Goal: Task Accomplishment & Management: Use online tool/utility

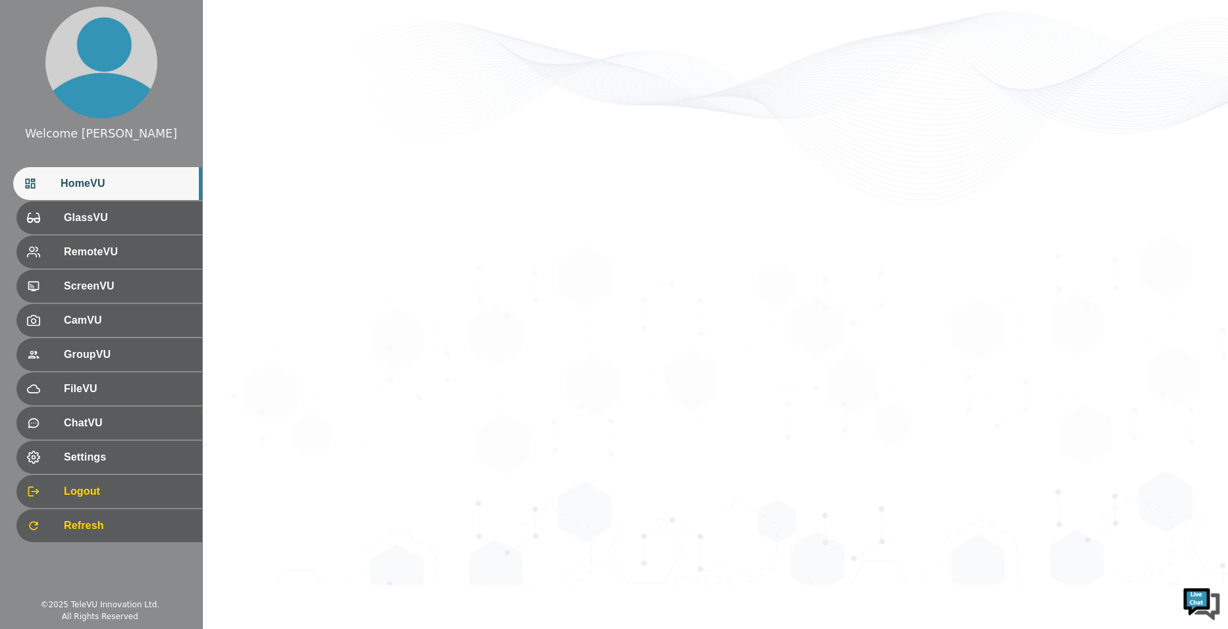
click at [126, 181] on span "HomeVU" at bounding box center [126, 184] width 131 height 16
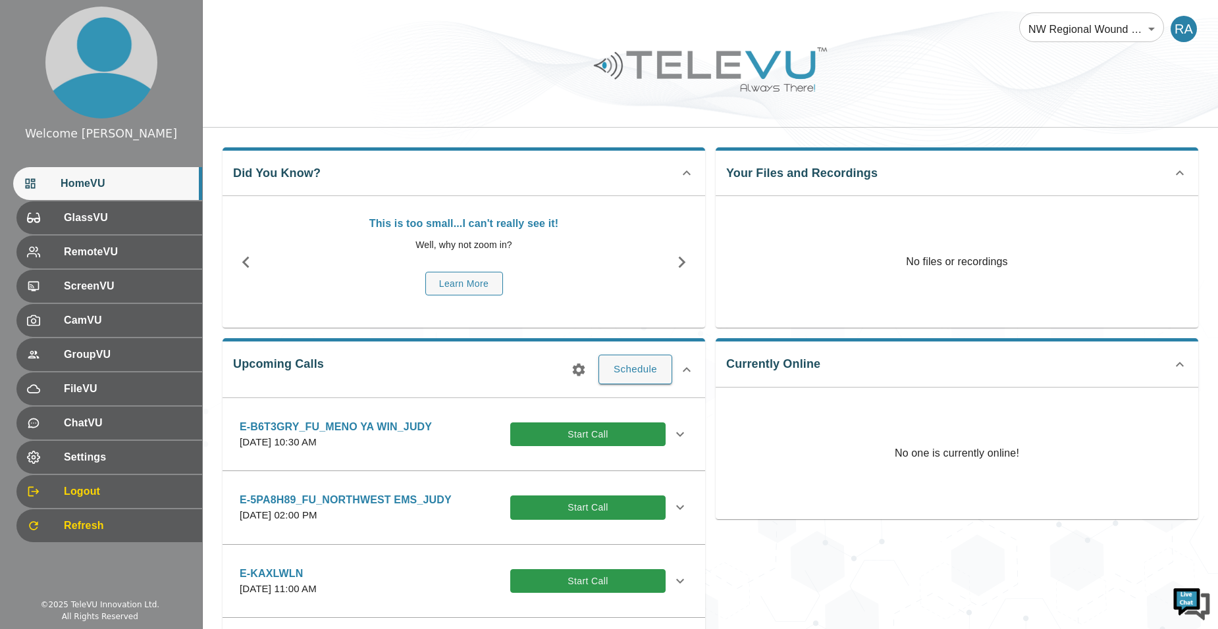
click at [577, 378] on button "button" at bounding box center [579, 370] width 26 height 26
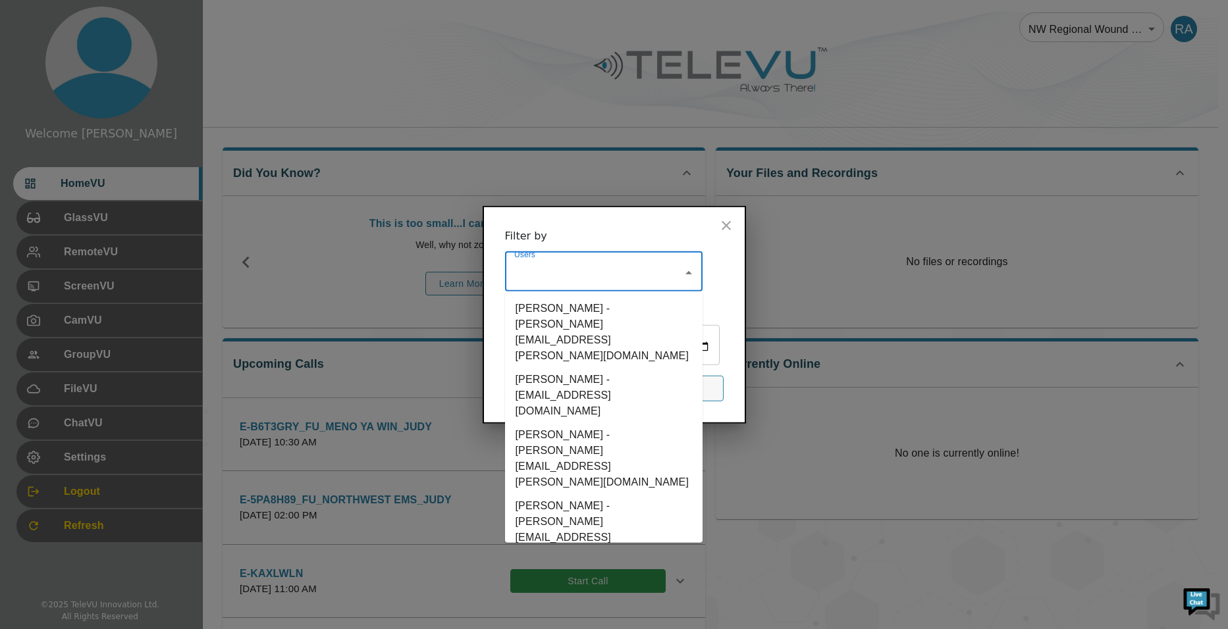
click at [575, 261] on input "Users" at bounding box center [594, 273] width 166 height 25
type input "h"
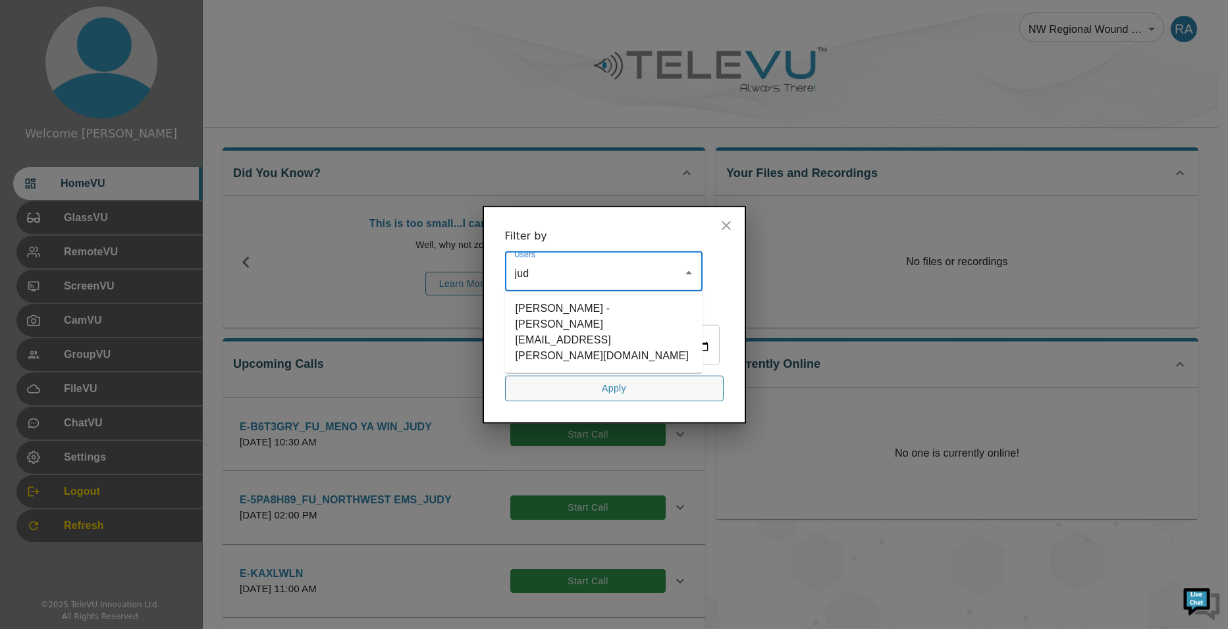
type input "[PERSON_NAME]"
click at [565, 297] on li "[PERSON_NAME] - [PERSON_NAME][EMAIL_ADDRESS][PERSON_NAME][DOMAIN_NAME]" at bounding box center [604, 332] width 198 height 71
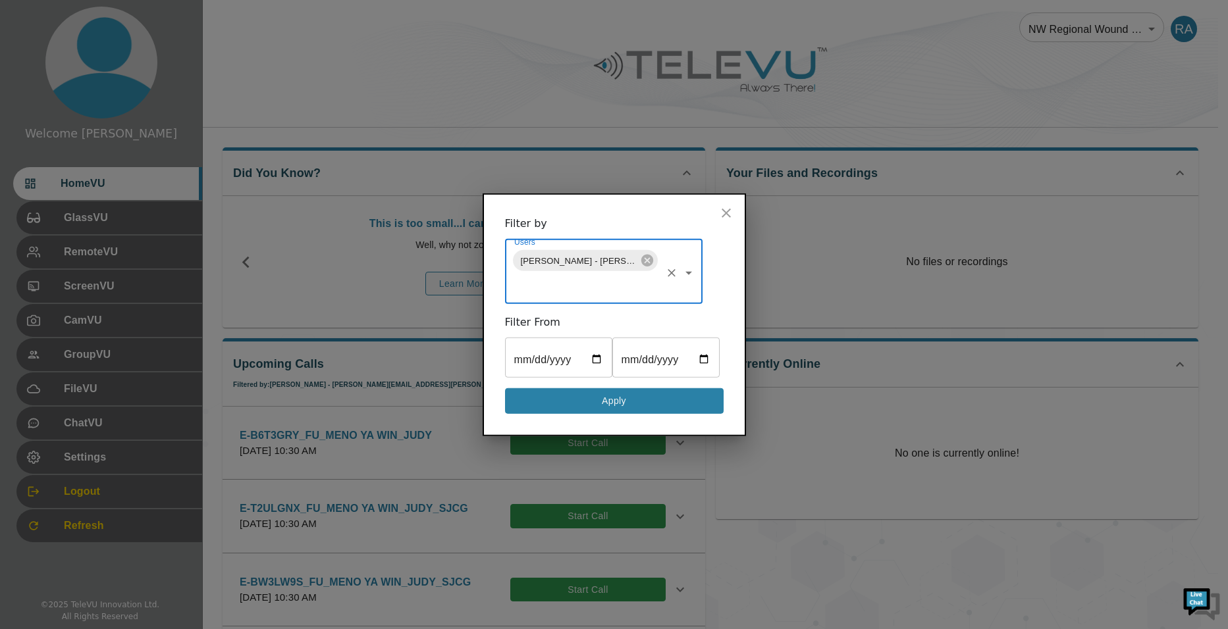
click at [659, 414] on button "Apply" at bounding box center [614, 401] width 219 height 26
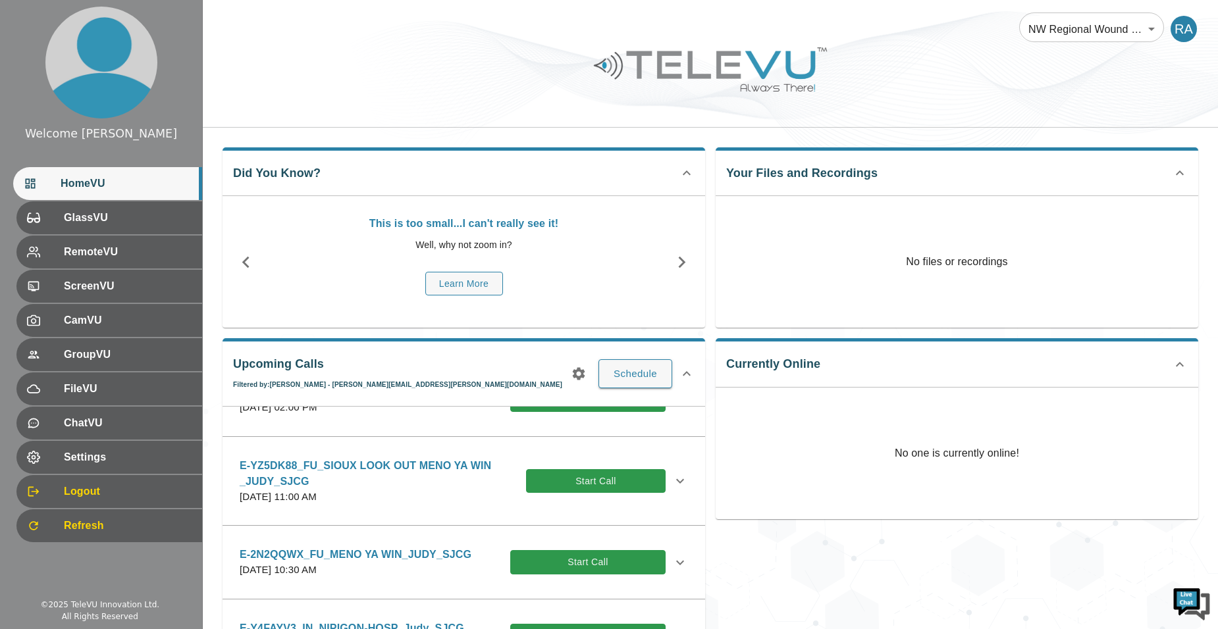
scroll to position [329, 0]
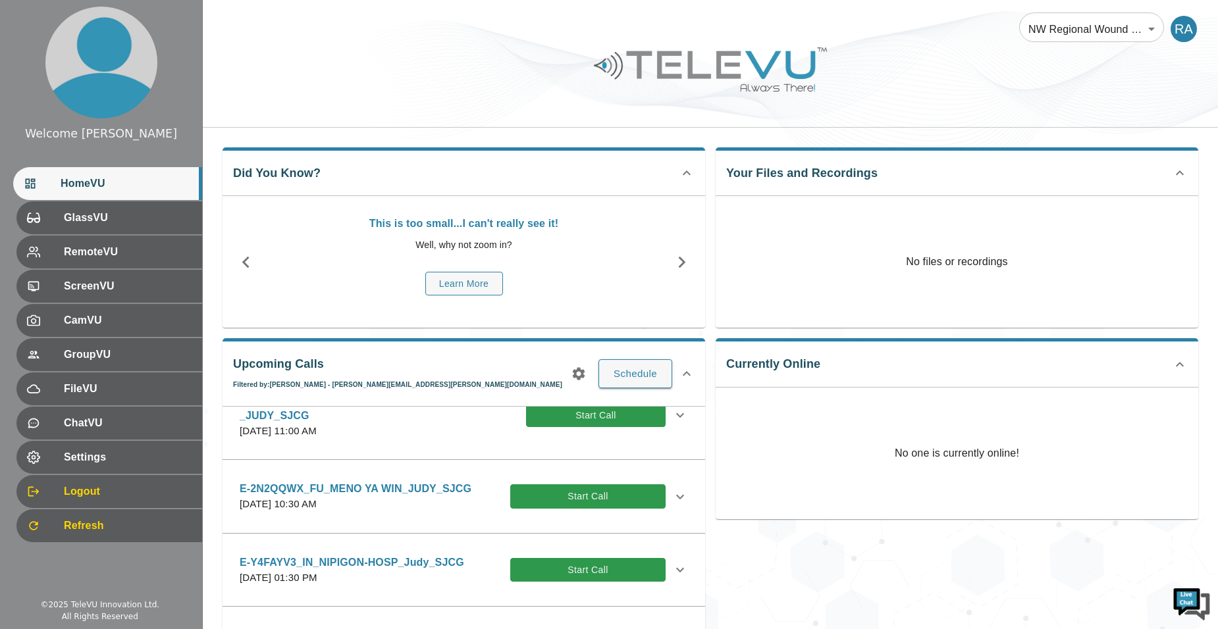
click at [672, 500] on icon at bounding box center [680, 497] width 16 height 16
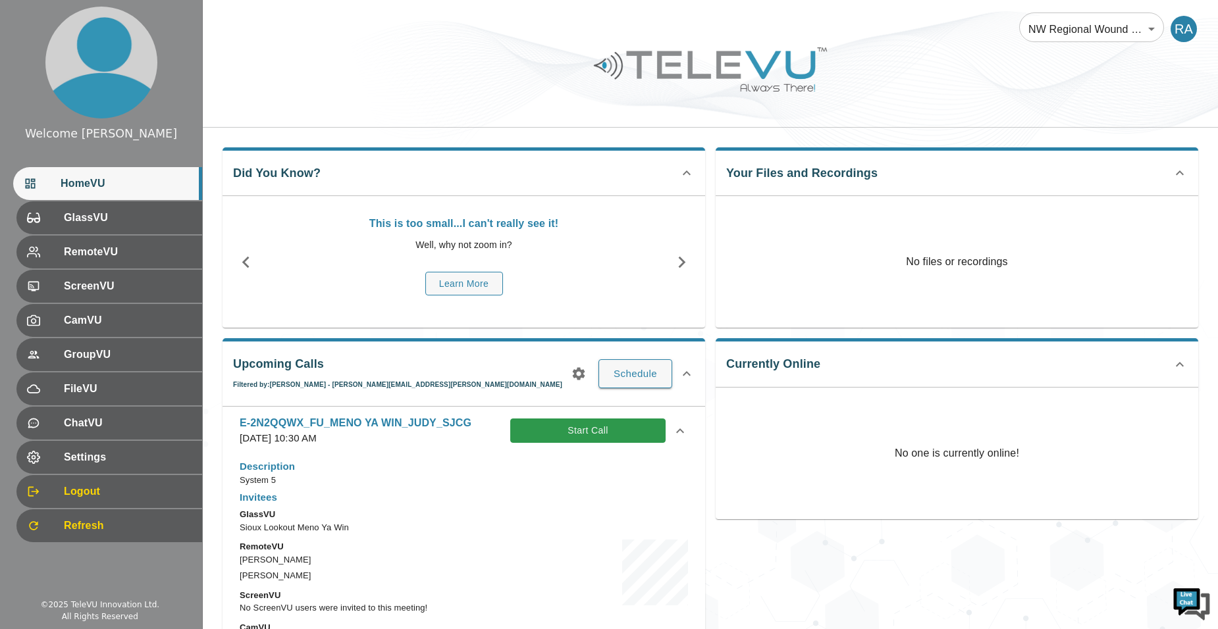
scroll to position [461, 0]
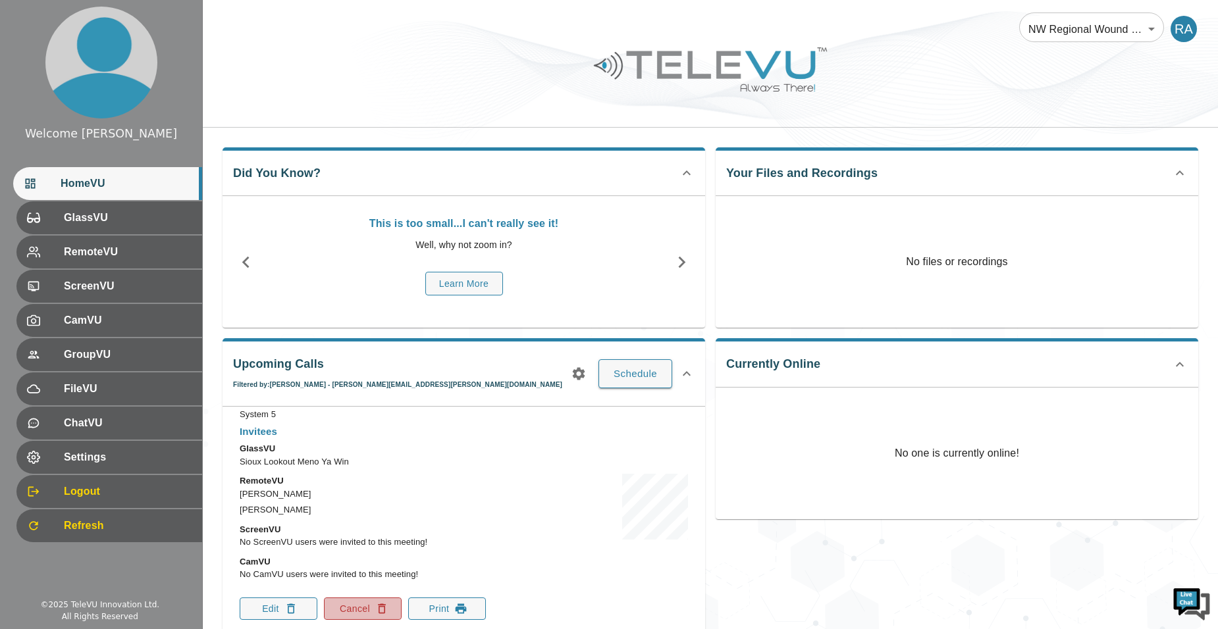
click at [359, 606] on button "Cancel" at bounding box center [363, 609] width 78 height 22
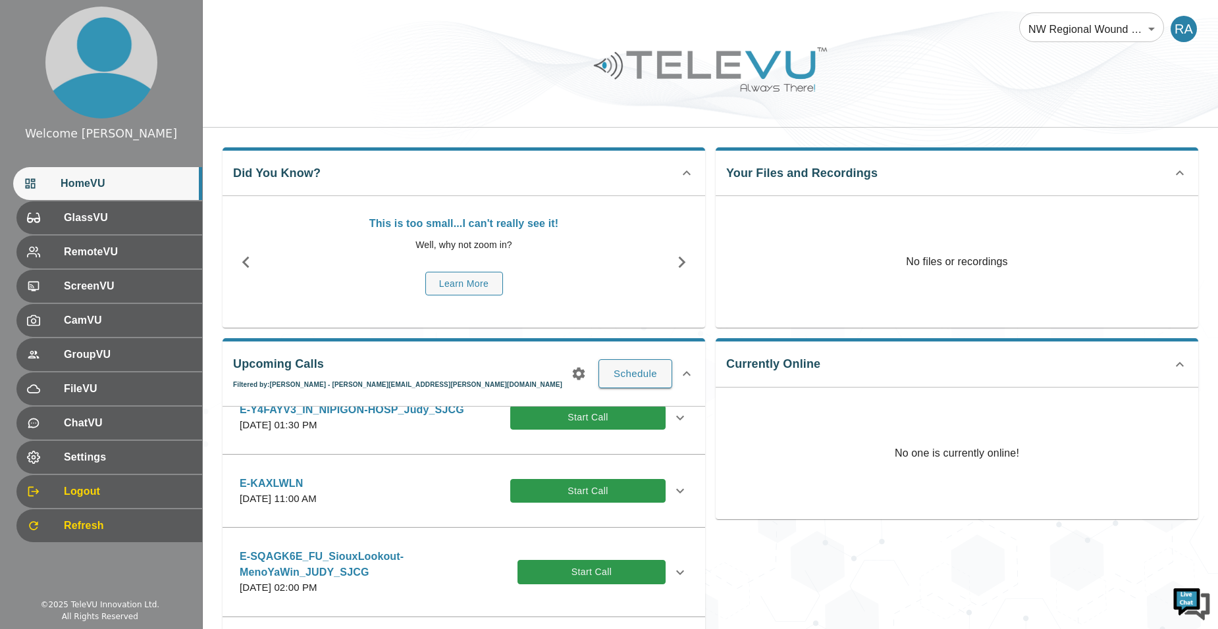
scroll to position [329, 0]
